Goal: Task Accomplishment & Management: Manage account settings

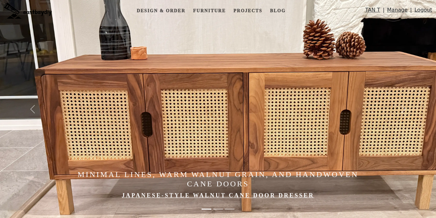
click at [394, 9] on link "Manage" at bounding box center [397, 11] width 21 height 11
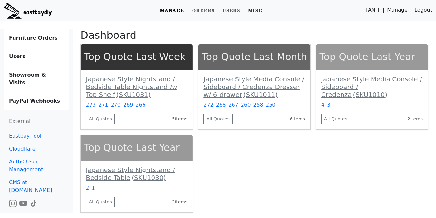
click at [262, 11] on link "Misc" at bounding box center [255, 11] width 20 height 12
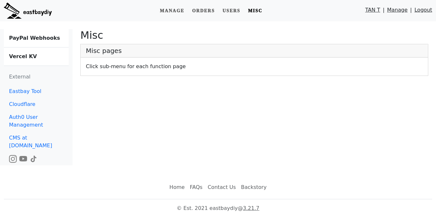
click at [22, 56] on b "Vercel KV" at bounding box center [23, 56] width 28 height 6
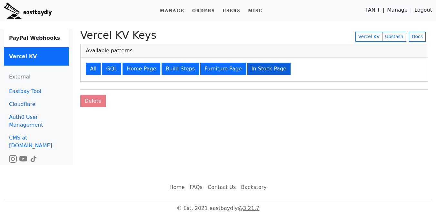
click at [249, 70] on button "In Stock Page" at bounding box center [268, 69] width 43 height 12
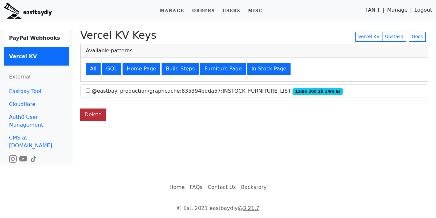
click at [91, 118] on button "Delete" at bounding box center [92, 114] width 25 height 12
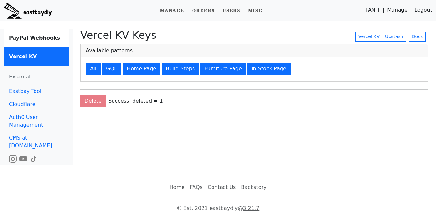
click at [304, 110] on div "Vercel KV Keys Vercel KV Upstash Docs Available patterns All GQL Home Page Buil…" at bounding box center [254, 97] width 363 height 136
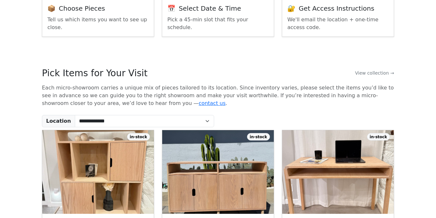
scroll to position [159, 0]
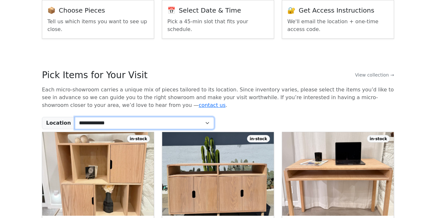
click at [99, 126] on select "**********" at bounding box center [144, 123] width 139 height 12
click at [75, 117] on select "**********" at bounding box center [144, 123] width 139 height 12
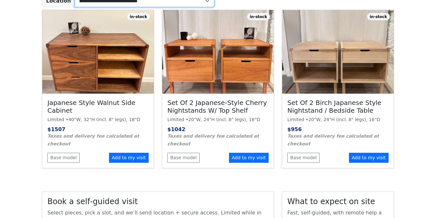
scroll to position [206, 0]
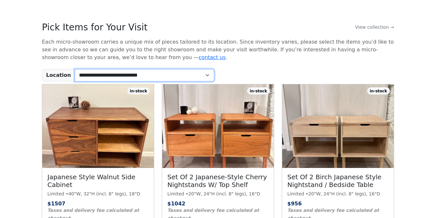
click at [169, 75] on select "**********" at bounding box center [144, 75] width 139 height 12
select select "*"
click at [75, 69] on select "**********" at bounding box center [144, 75] width 139 height 12
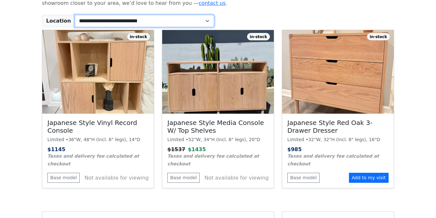
scroll to position [261, 0]
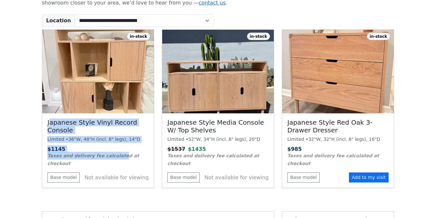
drag, startPoint x: 50, startPoint y: 120, endPoint x: 117, endPoint y: 154, distance: 75.4
click at [117, 154] on div "Japanese Style Vinyl Record Console Limited • 36"W, 48"H (incl. 8" legs), 14"D …" at bounding box center [98, 150] width 112 height 74
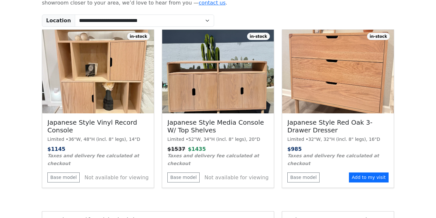
click at [191, 141] on div "Limited • 52"W, 34"H (incl. 8" legs), 20"D" at bounding box center [217, 139] width 101 height 7
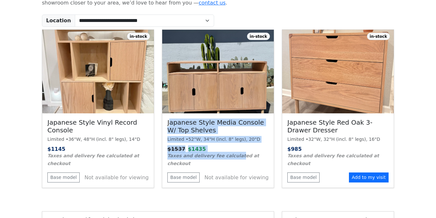
drag, startPoint x: 169, startPoint y: 124, endPoint x: 233, endPoint y: 158, distance: 72.5
click at [233, 158] on div "Japanese Style Media Console w/ Top Shelves Limited • 52"W, 34"H (incl. 8" legs…" at bounding box center [218, 150] width 112 height 74
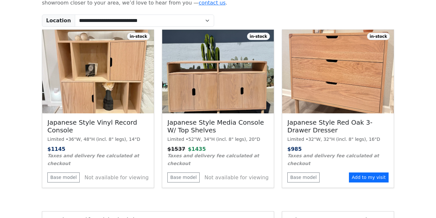
click at [251, 158] on small "Taxes and delivery fee calculated at checkout" at bounding box center [213, 159] width 92 height 13
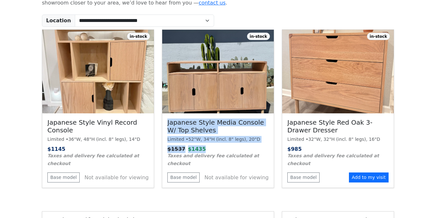
drag, startPoint x: 168, startPoint y: 124, endPoint x: 225, endPoint y: 148, distance: 61.4
click at [225, 148] on div "Japanese Style Media Console w/ Top Shelves Limited • 52"W, 34"H (incl. 8" legs…" at bounding box center [218, 150] width 112 height 74
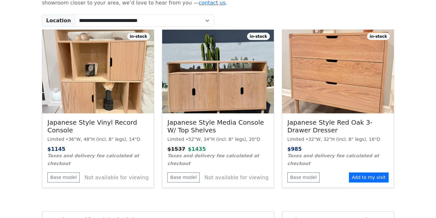
click at [247, 149] on p "$ 1537 $ 1435" at bounding box center [217, 149] width 101 height 8
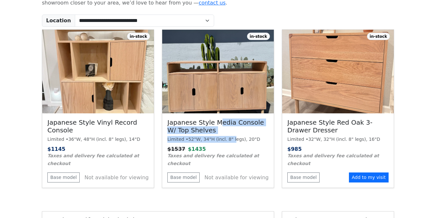
drag, startPoint x: 219, startPoint y: 125, endPoint x: 233, endPoint y: 137, distance: 18.3
click at [233, 137] on div "Japanese Style Media Console w/ Top Shelves Limited • 52"W, 34"H (incl. 8" legs…" at bounding box center [218, 150] width 112 height 74
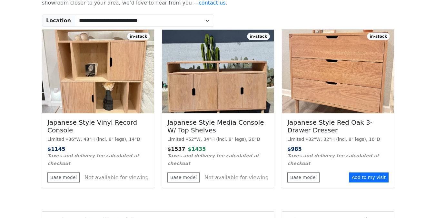
click at [237, 137] on div "Limited • 52"W, 34"H (incl. 8" legs), 20"D" at bounding box center [217, 139] width 101 height 7
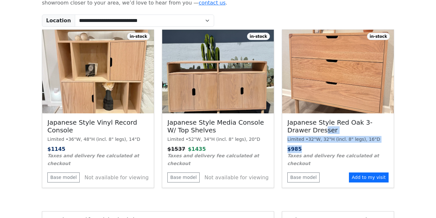
drag, startPoint x: 301, startPoint y: 129, endPoint x: 304, endPoint y: 147, distance: 18.2
click at [304, 147] on div "Japanese Style Red Oak 3-Drawer Dresser Limited • 32"W, 32"H (incl. 8" legs), 1…" at bounding box center [338, 150] width 112 height 74
click at [329, 140] on div "Limited • 32"W, 32"H (incl. 8" legs), 16"D" at bounding box center [337, 139] width 101 height 7
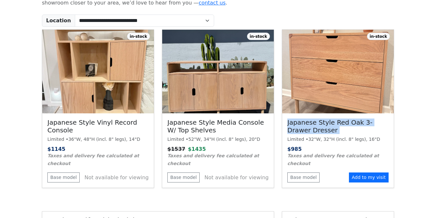
drag, startPoint x: 288, startPoint y: 114, endPoint x: 308, endPoint y: 135, distance: 28.9
click at [308, 135] on div "Japanese Style Red Oak 3-Drawer Dresser Limited • 32"W, 32"H (incl. 8" legs), 1…" at bounding box center [338, 150] width 112 height 74
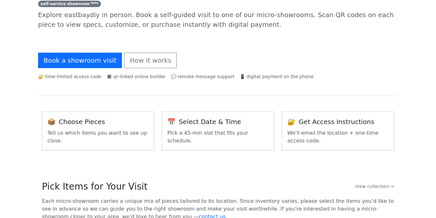
scroll to position [0, 0]
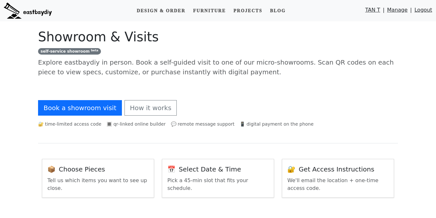
click at [402, 9] on link "Manage" at bounding box center [397, 11] width 21 height 11
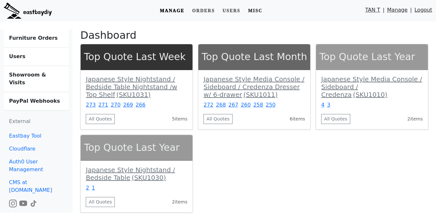
click at [259, 9] on link "Misc" at bounding box center [255, 11] width 20 height 12
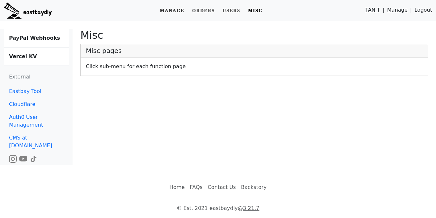
click at [179, 11] on link "Manage" at bounding box center [172, 11] width 30 height 12
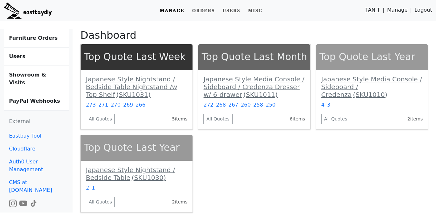
click at [38, 78] on b "Showroom & Visits" at bounding box center [27, 79] width 37 height 14
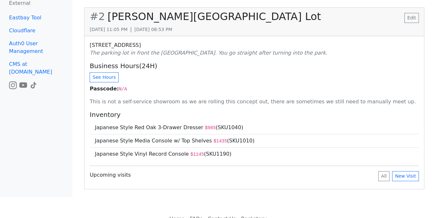
scroll to position [240, 0]
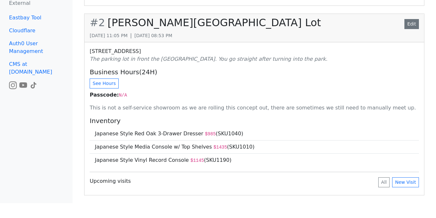
click at [411, 19] on link "Edit" at bounding box center [411, 24] width 15 height 10
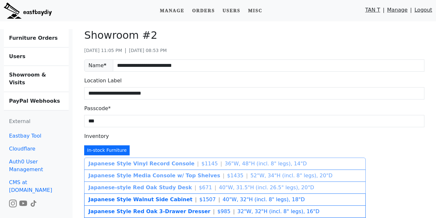
scroll to position [106, 0]
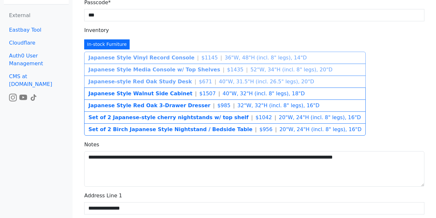
click at [189, 58] on div "Japanese Style Vinyl Record Console | $ 1145 | 36"W, 48"H (incl. 8" legs), 14"D…" at bounding box center [224, 92] width 281 height 86
click at [183, 70] on div "Japanese Style Vinyl Record Console | $ 1145 | 36"W, 48"H (incl. 8" legs), 14"D…" at bounding box center [224, 92] width 281 height 86
click at [237, 39] on div "**********" at bounding box center [254, 140] width 345 height 384
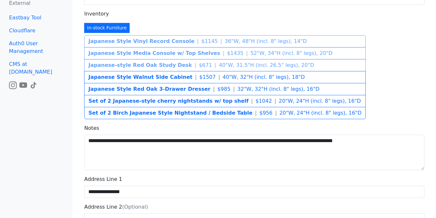
scroll to position [89, 0]
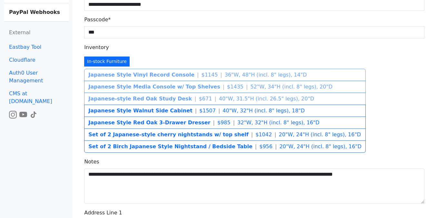
drag, startPoint x: 184, startPoint y: 50, endPoint x: 199, endPoint y: 108, distance: 60.3
click at [199, 108] on div "**********" at bounding box center [254, 158] width 345 height 384
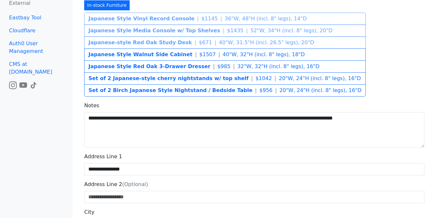
scroll to position [0, 0]
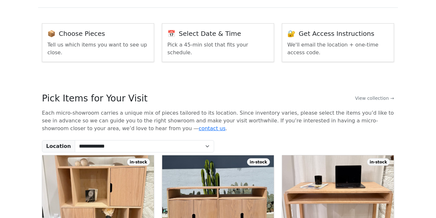
scroll to position [102, 0]
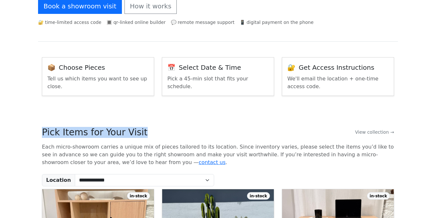
drag, startPoint x: 36, startPoint y: 135, endPoint x: 173, endPoint y: 135, distance: 137.0
click at [189, 131] on div "Pick Items for Your Visit View collection →" at bounding box center [218, 132] width 352 height 11
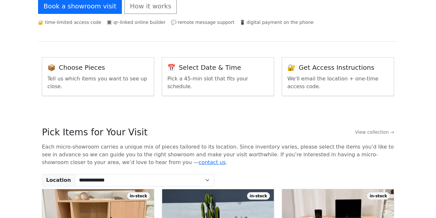
scroll to position [199, 0]
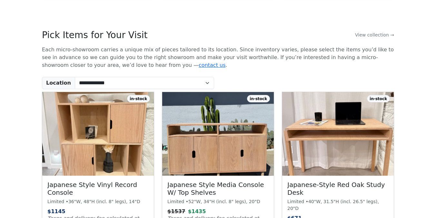
click at [160, 93] on div "in-stock Japanese Style Media Console w/ Top Shelves Limited • 52"W, 34"H (incl…" at bounding box center [218, 174] width 120 height 165
click at [166, 83] on select "**********" at bounding box center [144, 83] width 139 height 12
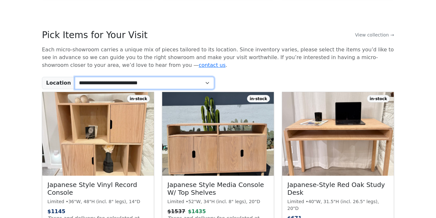
click at [75, 77] on select "**********" at bounding box center [144, 83] width 139 height 12
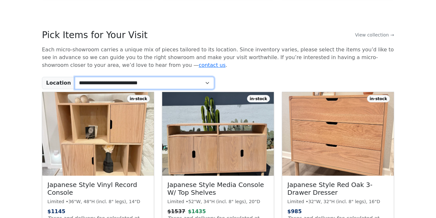
click at [152, 84] on select "**********" at bounding box center [144, 83] width 139 height 12
select select "*"
click at [75, 77] on select "**********" at bounding box center [144, 83] width 139 height 12
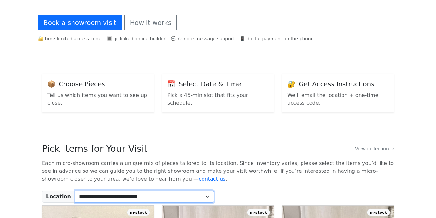
scroll to position [0, 0]
